Goal: Task Accomplishment & Management: Manage account settings

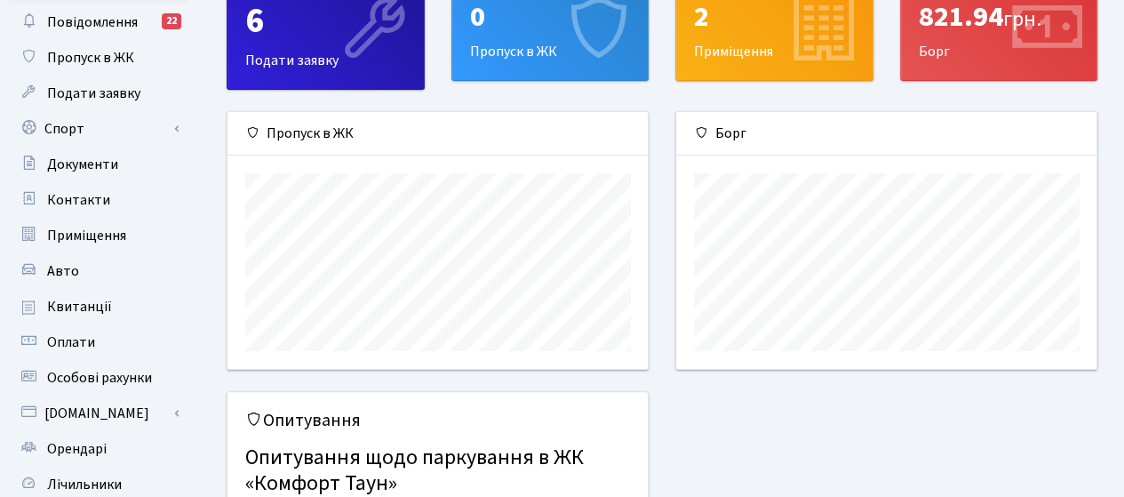
scroll to position [267, 0]
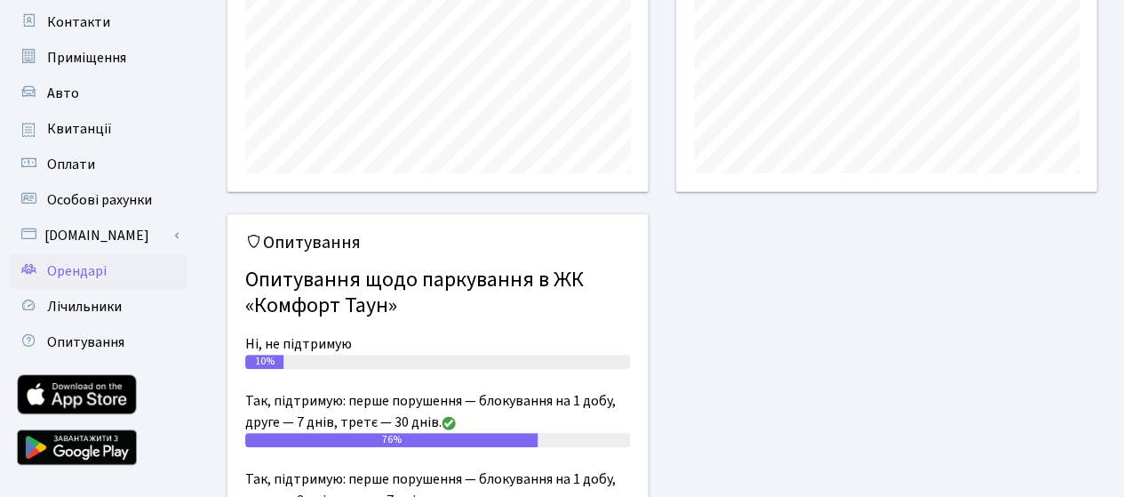
click at [71, 278] on span "Орендарі" at bounding box center [77, 271] width 60 height 20
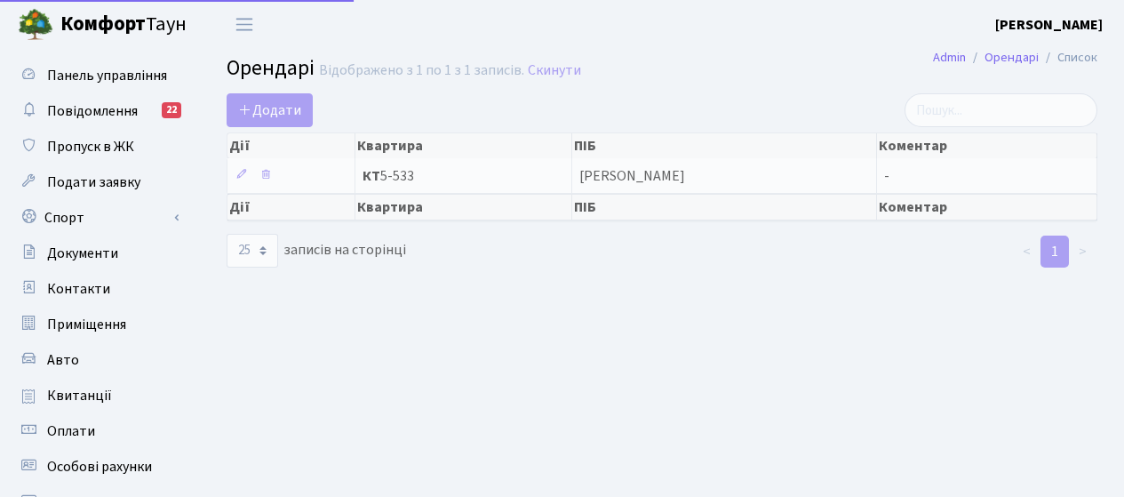
select select "25"
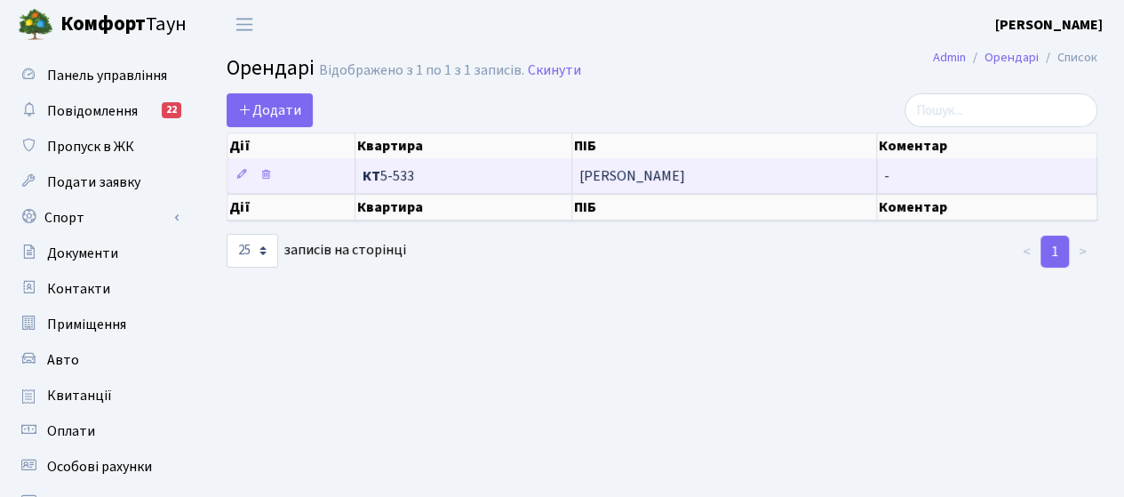
click at [433, 173] on span "КТ 5-533" at bounding box center [463, 176] width 202 height 14
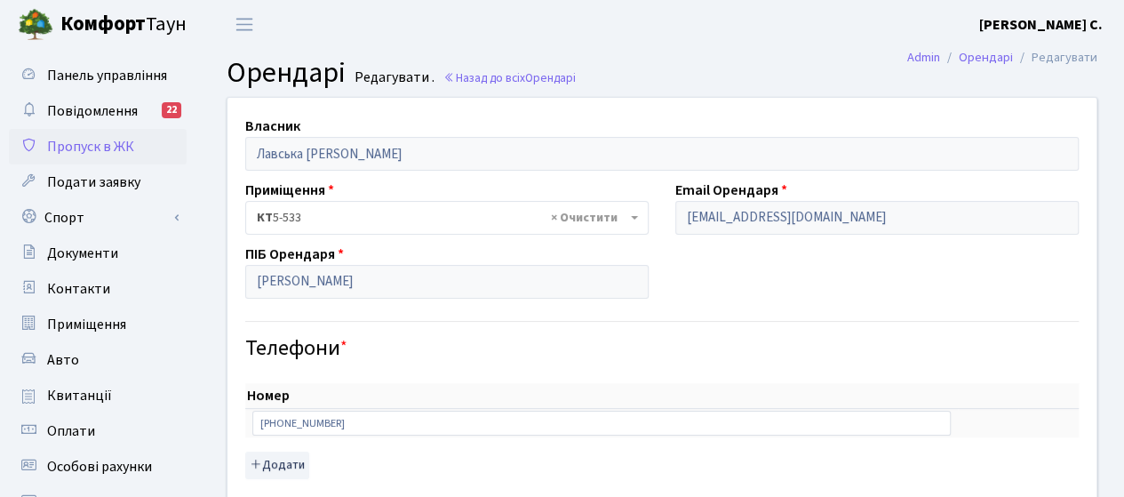
click at [94, 139] on span "Пропуск в ЖК" at bounding box center [90, 147] width 87 height 20
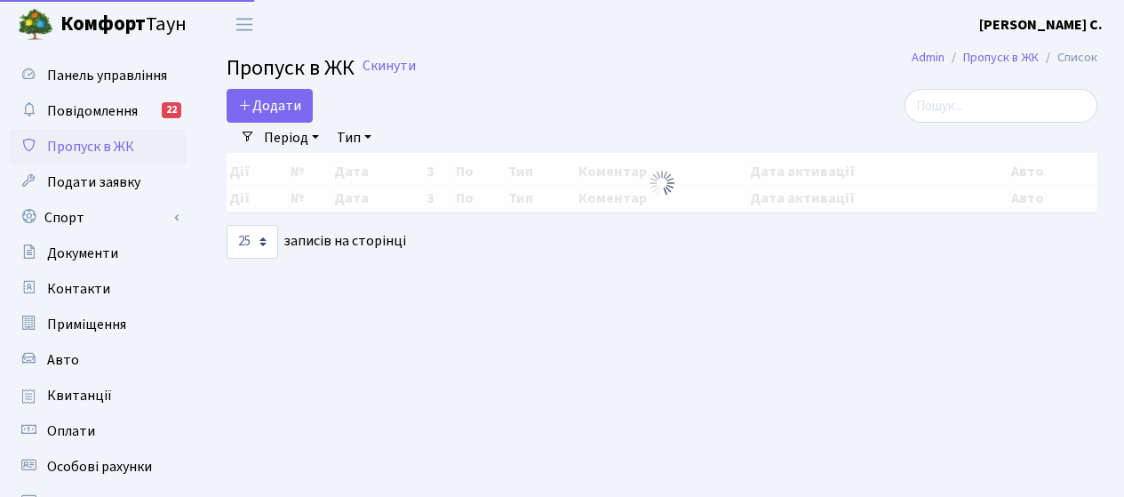
select select "25"
